Goal: Obtain resource: Download file/media

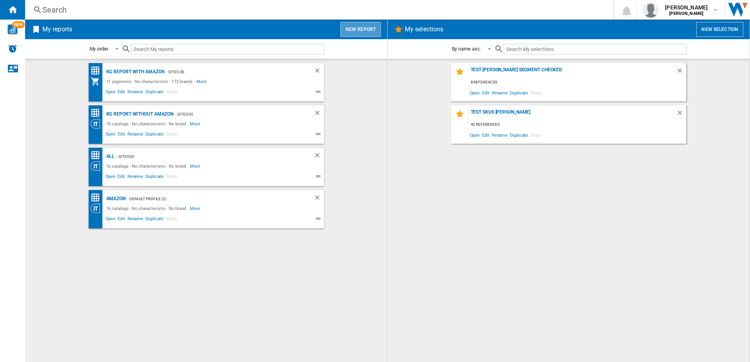
click at [347, 30] on button "New report" at bounding box center [360, 29] width 40 height 15
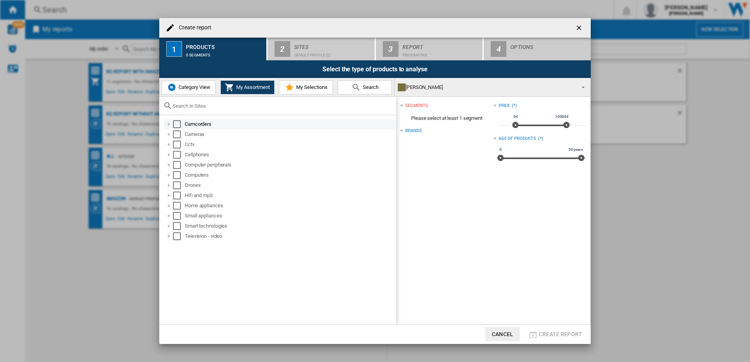
click at [177, 125] on div "Select" at bounding box center [177, 124] width 8 height 8
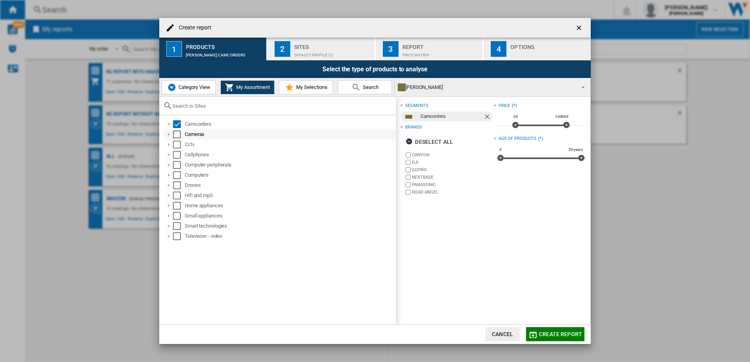
click at [176, 134] on div "Select" at bounding box center [177, 135] width 8 height 8
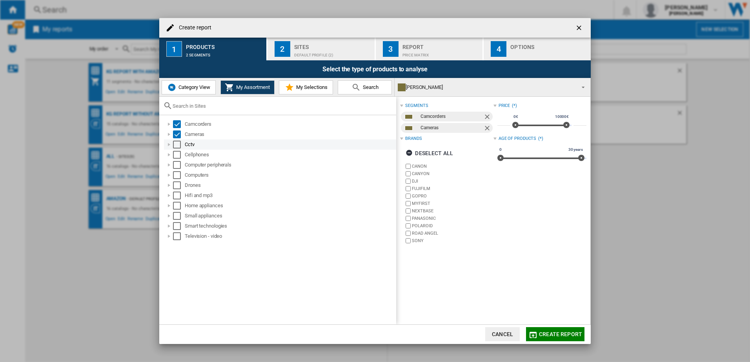
click at [177, 146] on div "Select" at bounding box center [177, 145] width 8 height 8
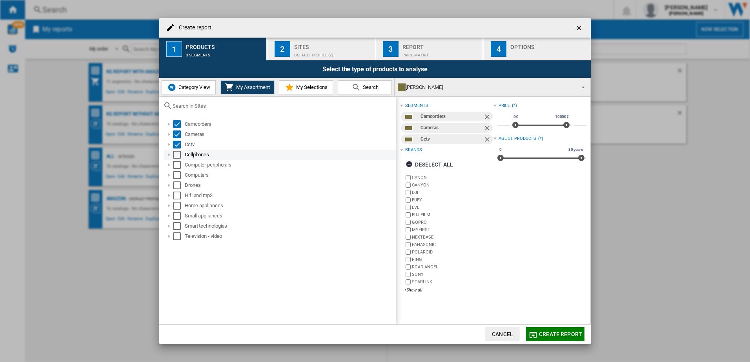
click at [176, 155] on div "Select" at bounding box center [177, 155] width 8 height 8
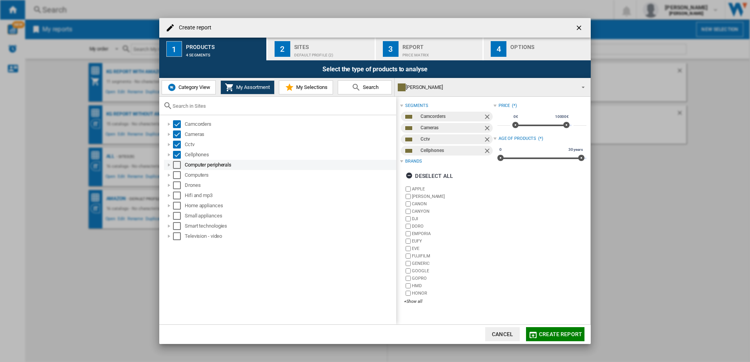
click at [176, 164] on div "Select" at bounding box center [177, 165] width 8 height 8
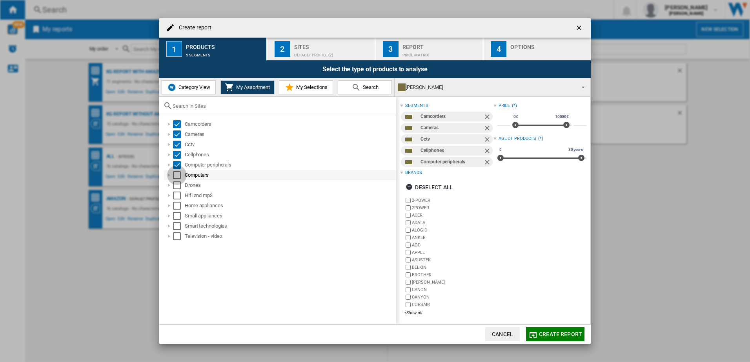
click at [176, 178] on div "Select" at bounding box center [177, 175] width 8 height 8
click at [176, 190] on div "Drones" at bounding box center [280, 185] width 232 height 10
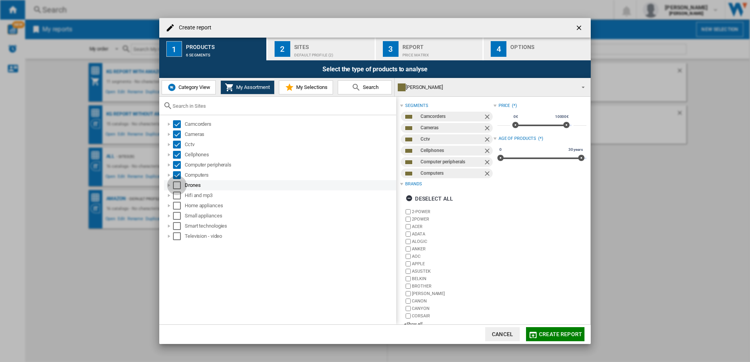
click at [176, 188] on div "Select" at bounding box center [177, 186] width 8 height 8
click at [176, 197] on div "Select" at bounding box center [177, 196] width 8 height 8
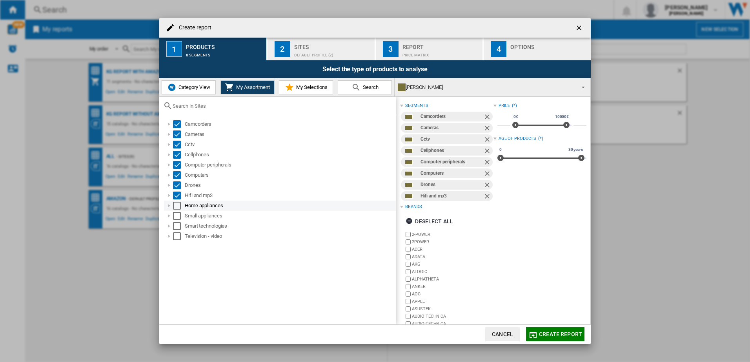
click at [178, 208] on div "Select" at bounding box center [177, 206] width 8 height 8
click at [178, 217] on div "Select" at bounding box center [177, 216] width 8 height 8
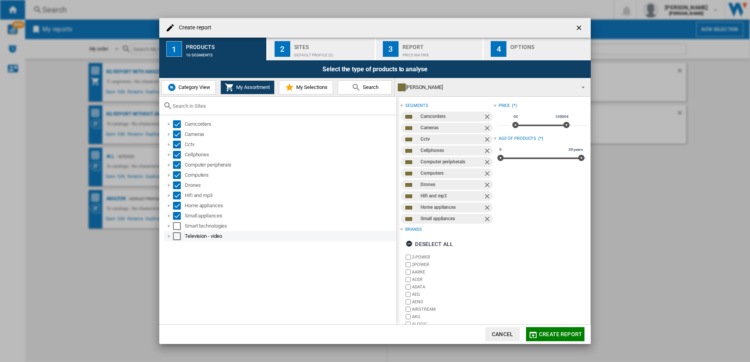
click at [178, 225] on div "Select" at bounding box center [177, 226] width 8 height 8
click at [178, 233] on div "Select" at bounding box center [177, 237] width 8 height 8
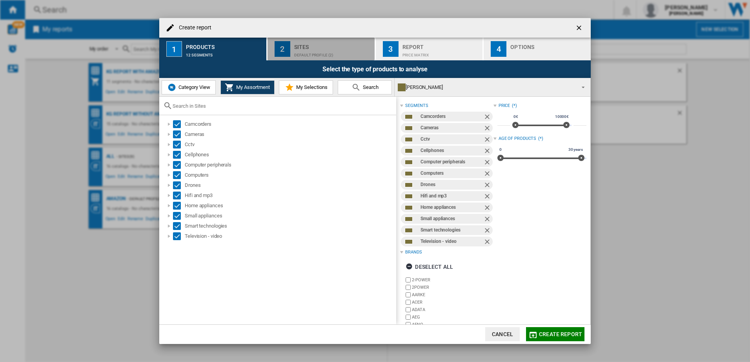
click at [337, 58] on button "2 Sites Default profile (2)" at bounding box center [321, 49] width 108 height 23
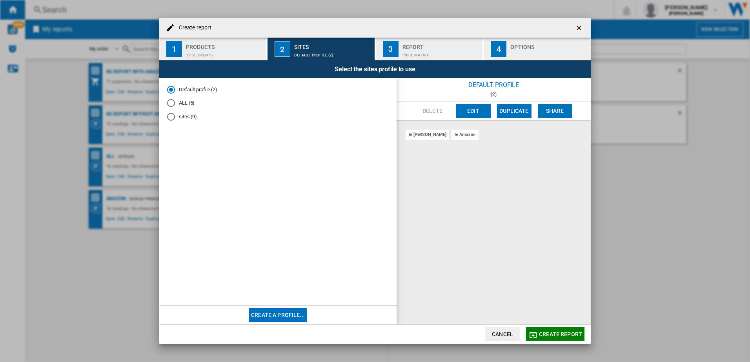
click at [188, 118] on md-radio-button "sites (9)" at bounding box center [278, 116] width 222 height 7
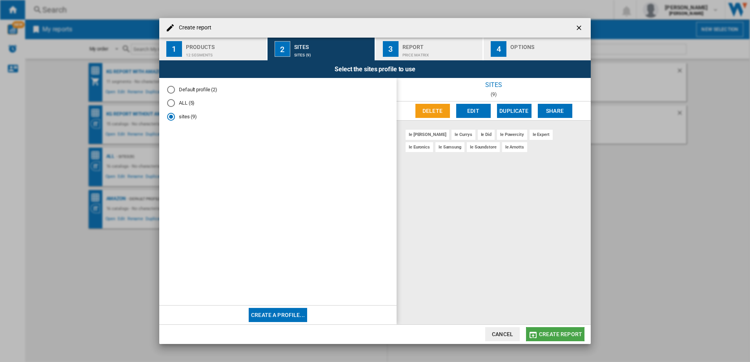
click at [556, 331] on span "Create report" at bounding box center [560, 334] width 43 height 6
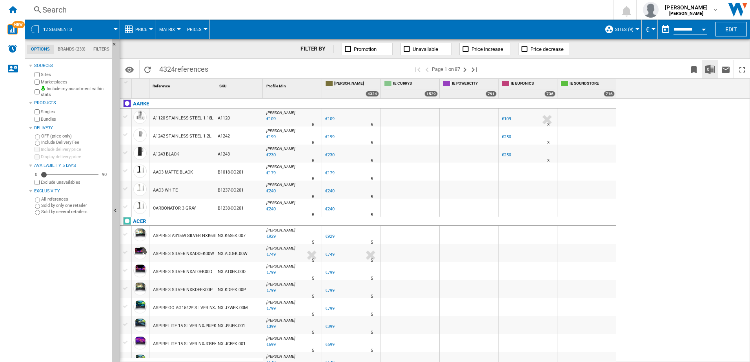
click at [710, 69] on img "Download in Excel" at bounding box center [709, 69] width 9 height 9
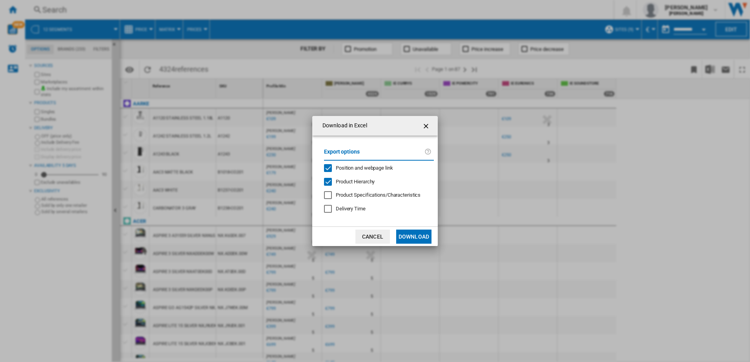
click at [422, 237] on button "Download" at bounding box center [413, 237] width 35 height 14
